Goal: Information Seeking & Learning: Understand process/instructions

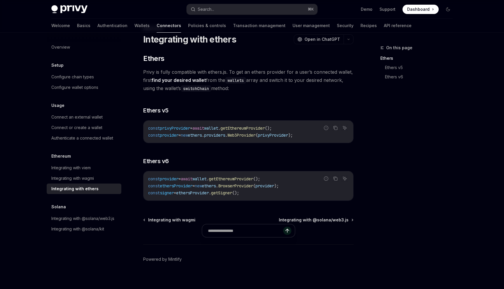
scroll to position [25, 0]
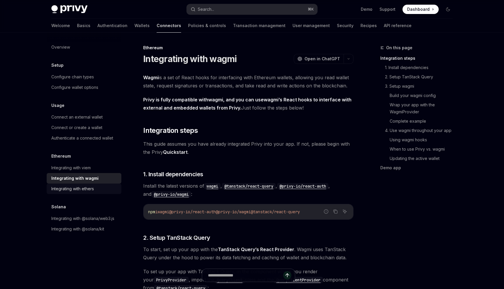
click at [72, 185] on link "Integrating with ethers" at bounding box center [84, 189] width 75 height 10
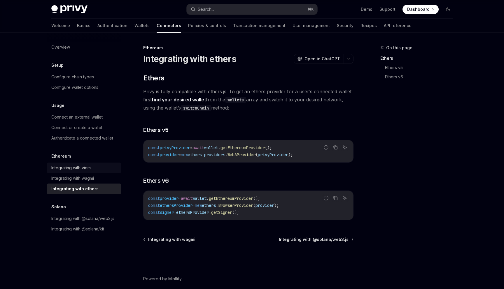
click at [83, 167] on div "Integrating with viem" at bounding box center [70, 167] width 39 height 7
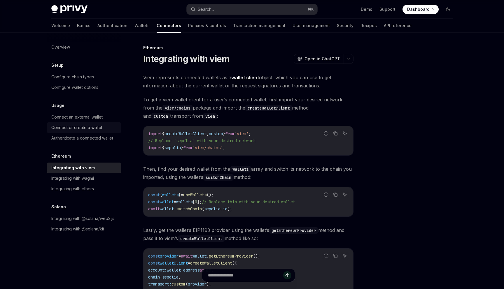
click at [84, 126] on div "Connect or create a wallet" at bounding box center [76, 127] width 51 height 7
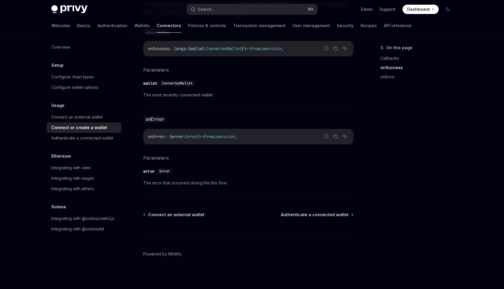
scroll to position [363, 0]
click at [62, 140] on div "Authenticate a connected wallet" at bounding box center [82, 138] width 62 height 7
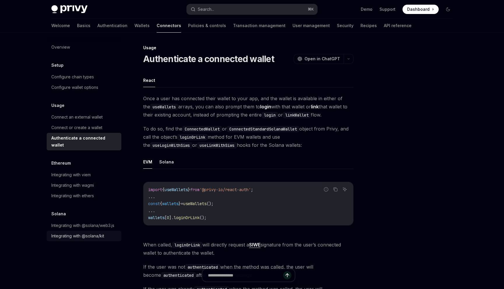
click at [71, 233] on div "Integrating with @solana/kit" at bounding box center [77, 236] width 53 height 7
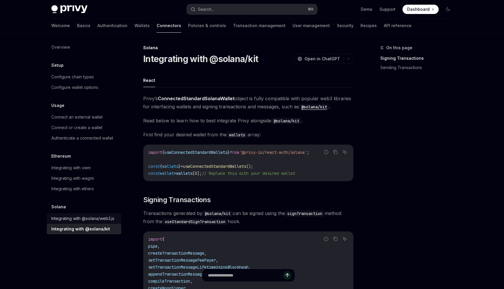
click at [74, 216] on div "Integrating with @solana/web3.js" at bounding box center [82, 218] width 63 height 7
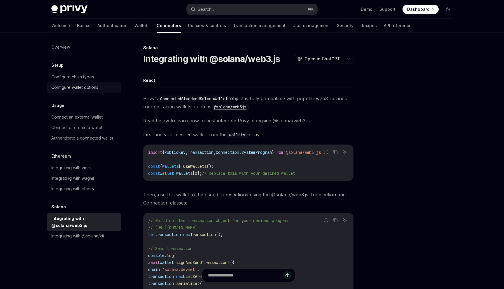
click at [95, 89] on div "Configure wallet options" at bounding box center [74, 87] width 47 height 7
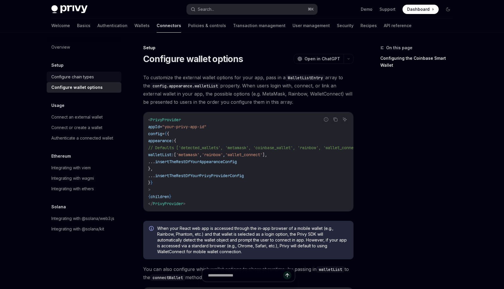
click at [96, 76] on div "Configure chain types" at bounding box center [84, 76] width 66 height 7
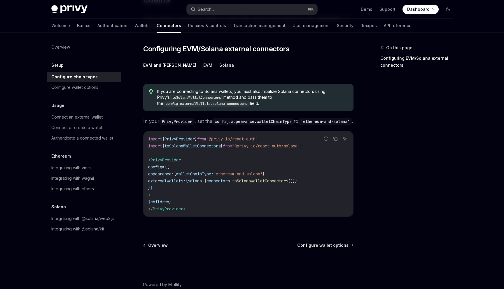
scroll to position [71, 0]
click at [117, 92] on link "Configure wallet options" at bounding box center [84, 87] width 75 height 10
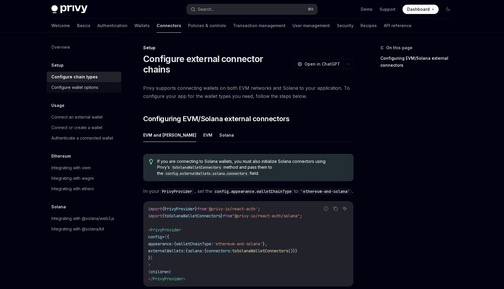
type textarea "*"
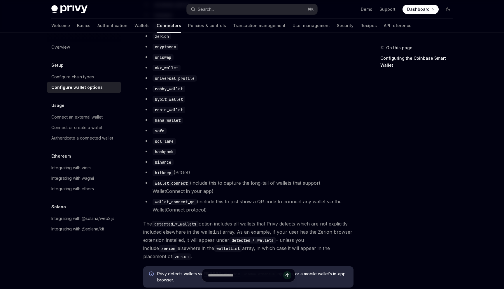
scroll to position [400, 0]
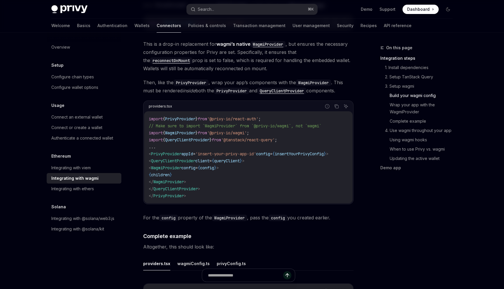
scroll to position [881, 0]
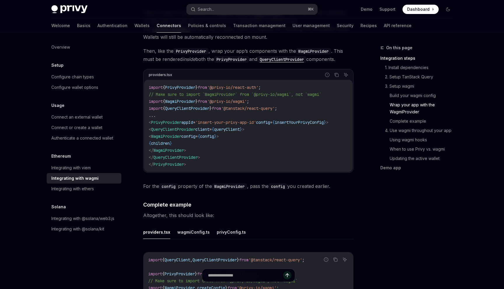
click at [178, 98] on code "import { PrivyProvider } from '@privy-io/react-auth' ; // Make sure to import `…" at bounding box center [248, 126] width 199 height 84
click at [187, 85] on span "PrivyProvider" at bounding box center [180, 87] width 30 height 5
click at [178, 106] on span "QueryClientProvider" at bounding box center [187, 108] width 44 height 5
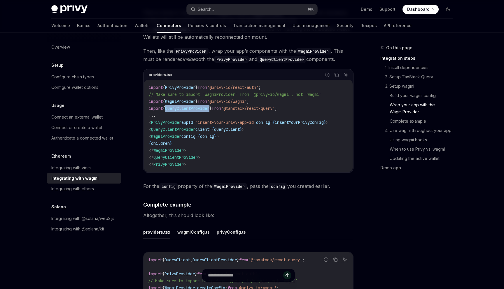
click at [178, 106] on span "QueryClientProvider" at bounding box center [187, 108] width 44 height 5
